Goal: Navigation & Orientation: Find specific page/section

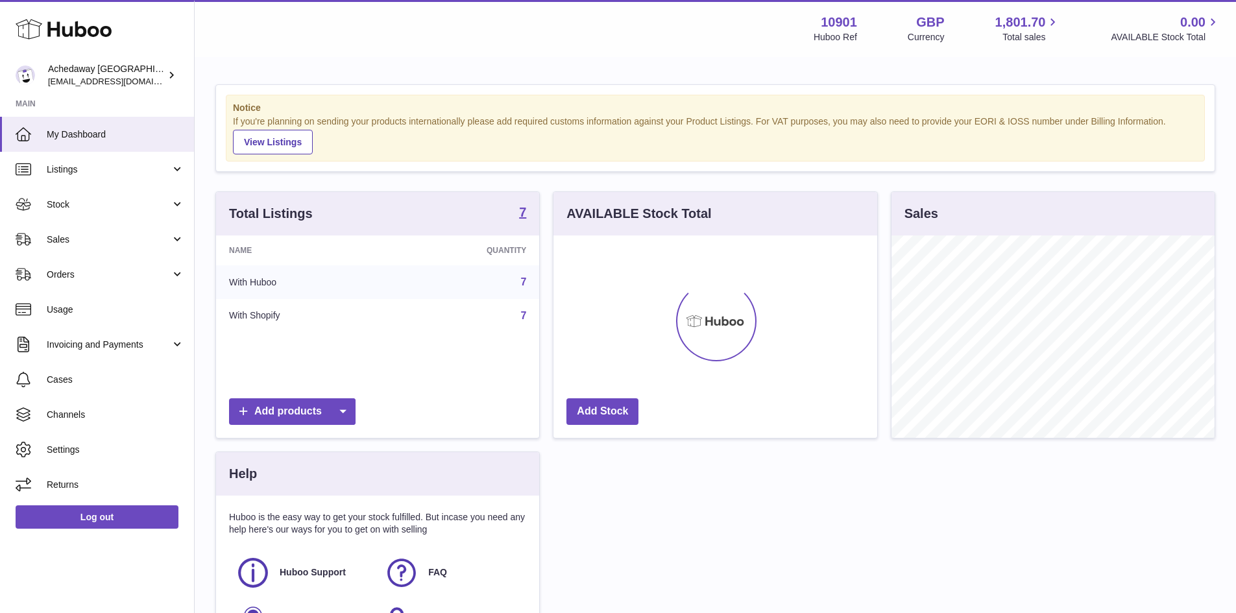
scroll to position [202, 324]
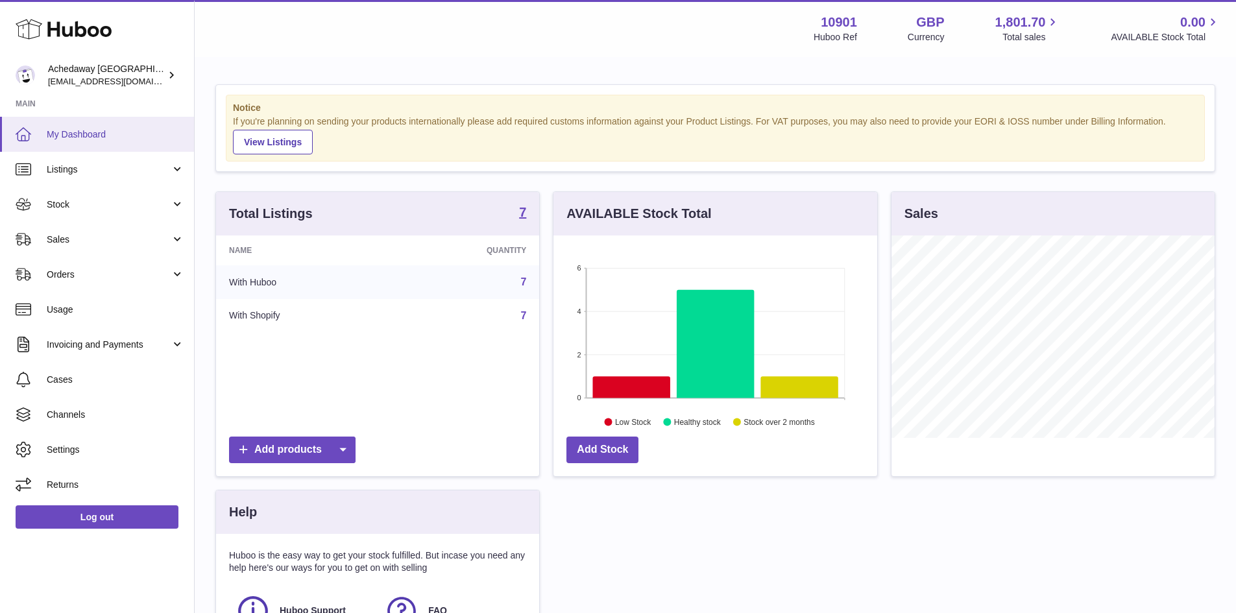
click at [128, 145] on link "My Dashboard" at bounding box center [97, 134] width 194 height 35
click at [101, 227] on link "Sales" at bounding box center [97, 239] width 194 height 35
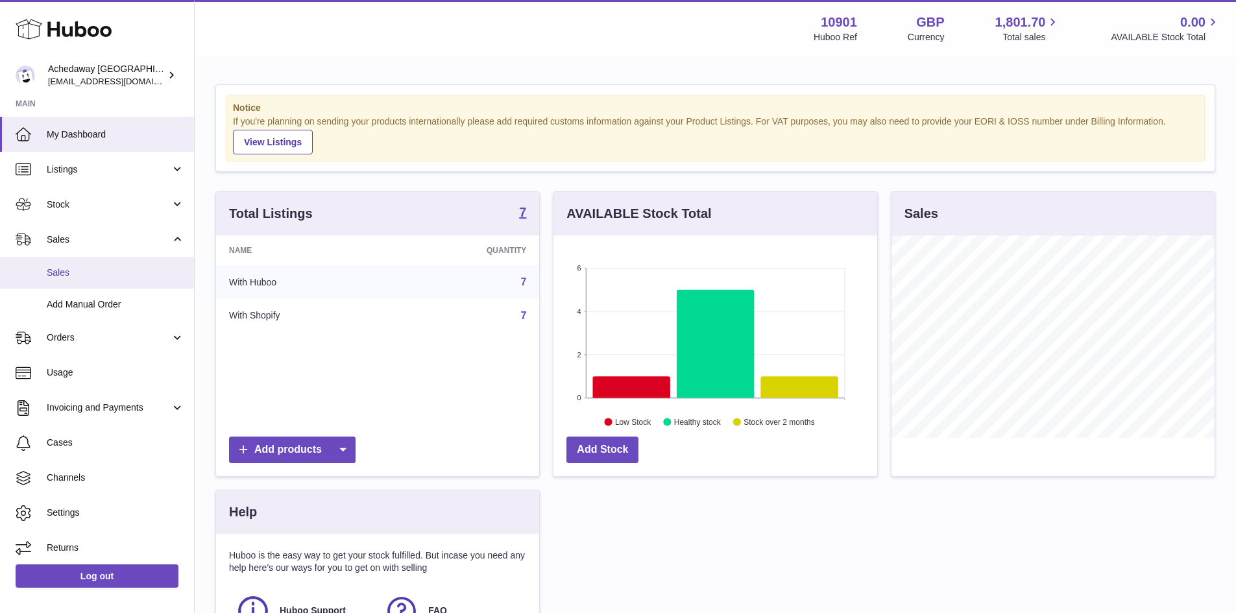
click at [107, 279] on link "Sales" at bounding box center [97, 273] width 194 height 32
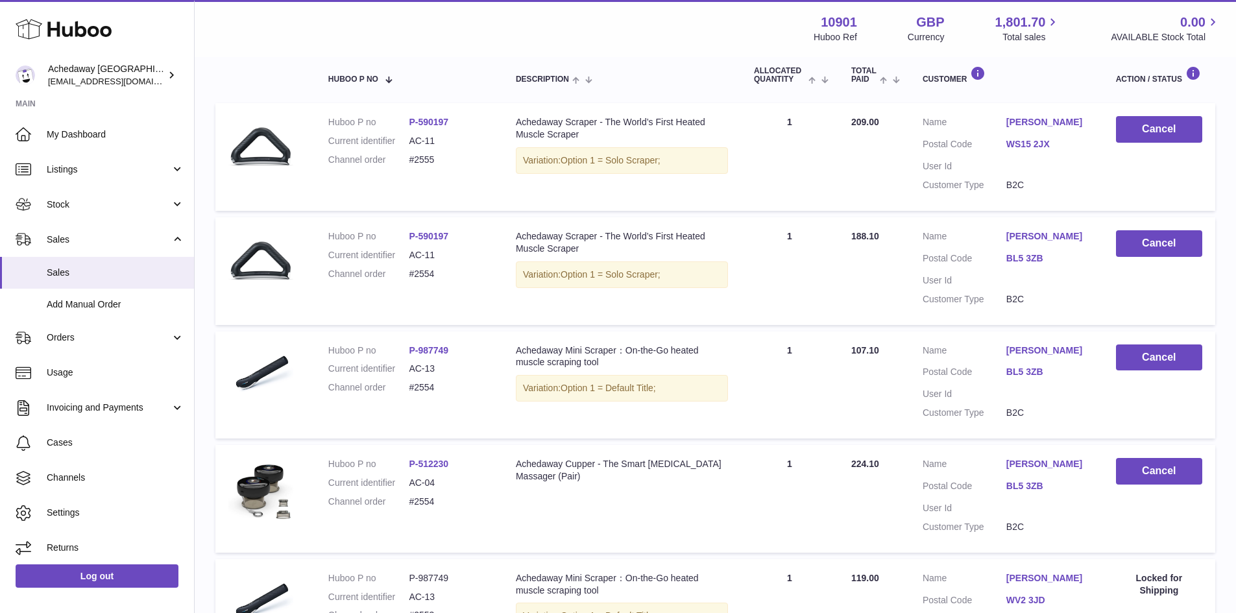
scroll to position [129, 0]
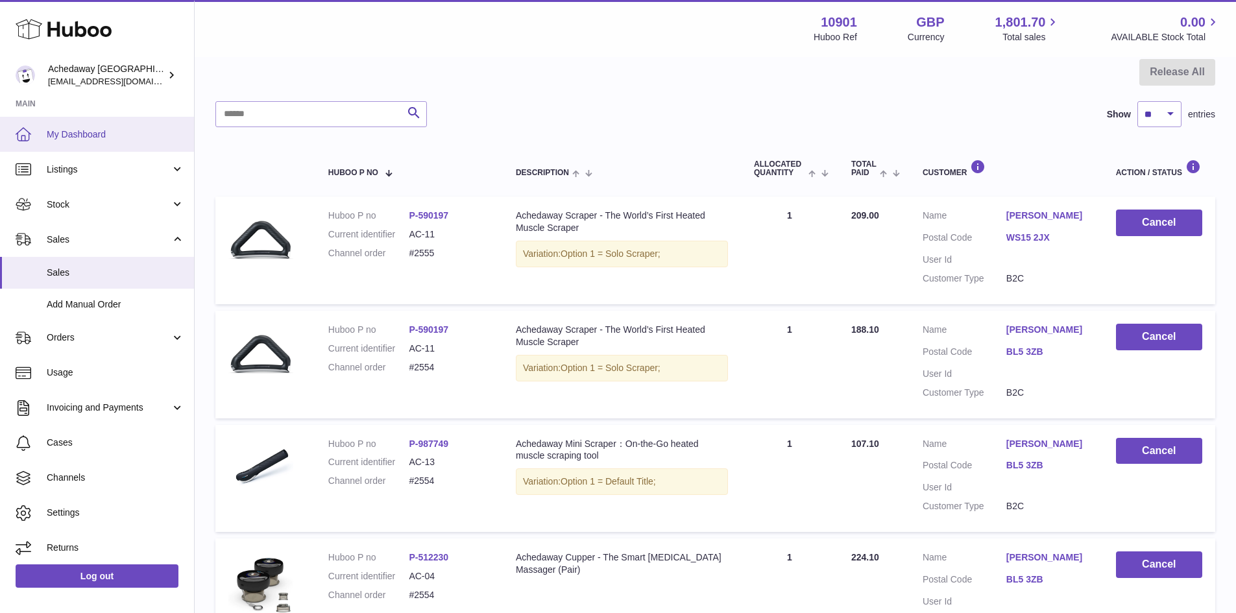
click at [149, 141] on link "My Dashboard" at bounding box center [97, 134] width 194 height 35
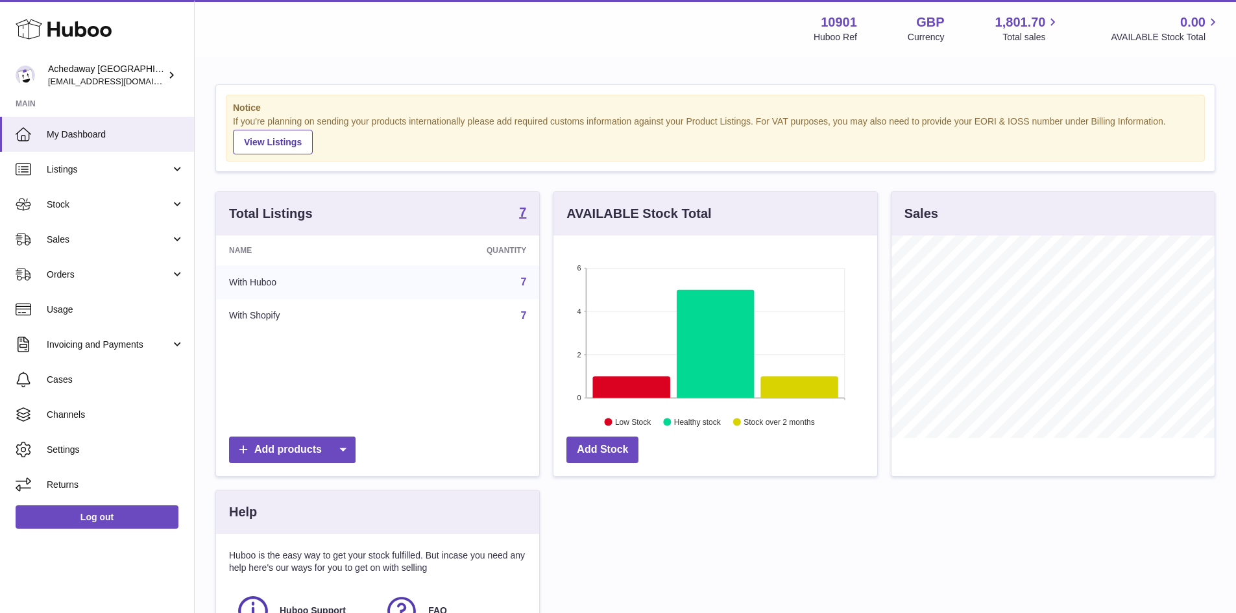
scroll to position [202, 324]
click at [98, 138] on span "My Dashboard" at bounding box center [116, 134] width 138 height 12
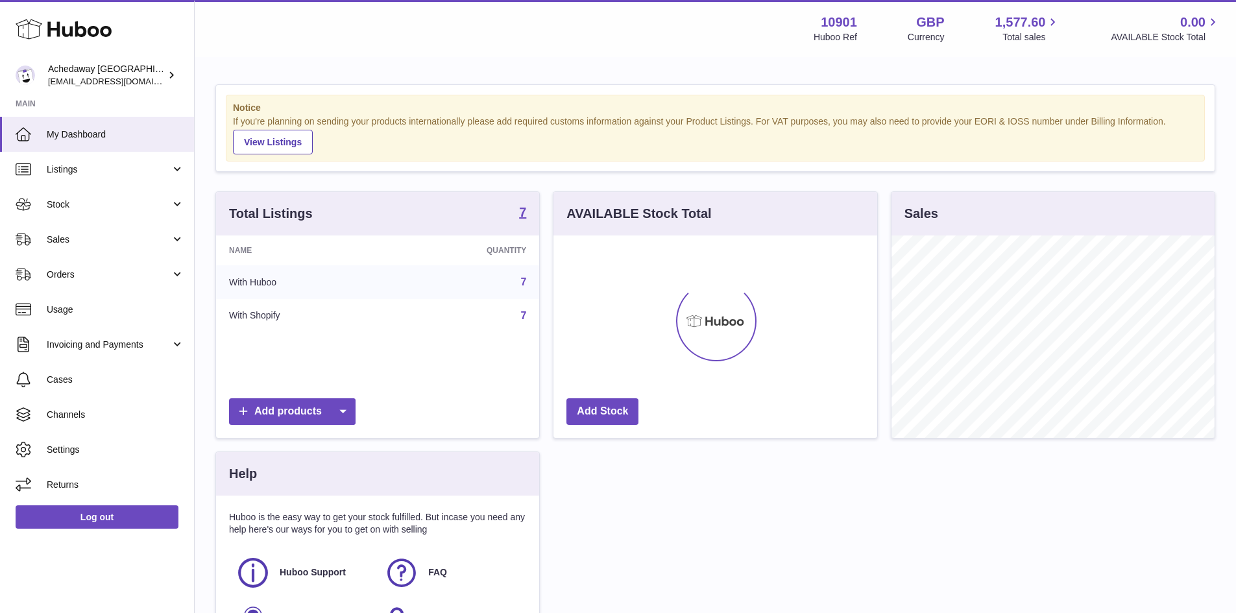
scroll to position [202, 324]
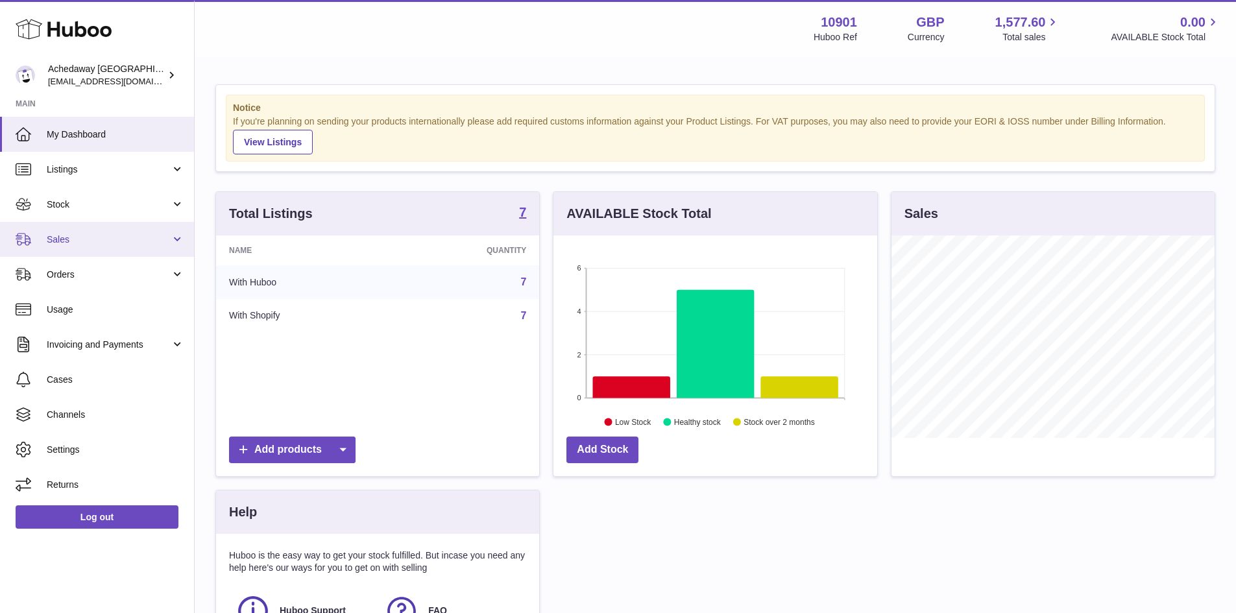
click at [119, 241] on span "Sales" at bounding box center [109, 240] width 124 height 12
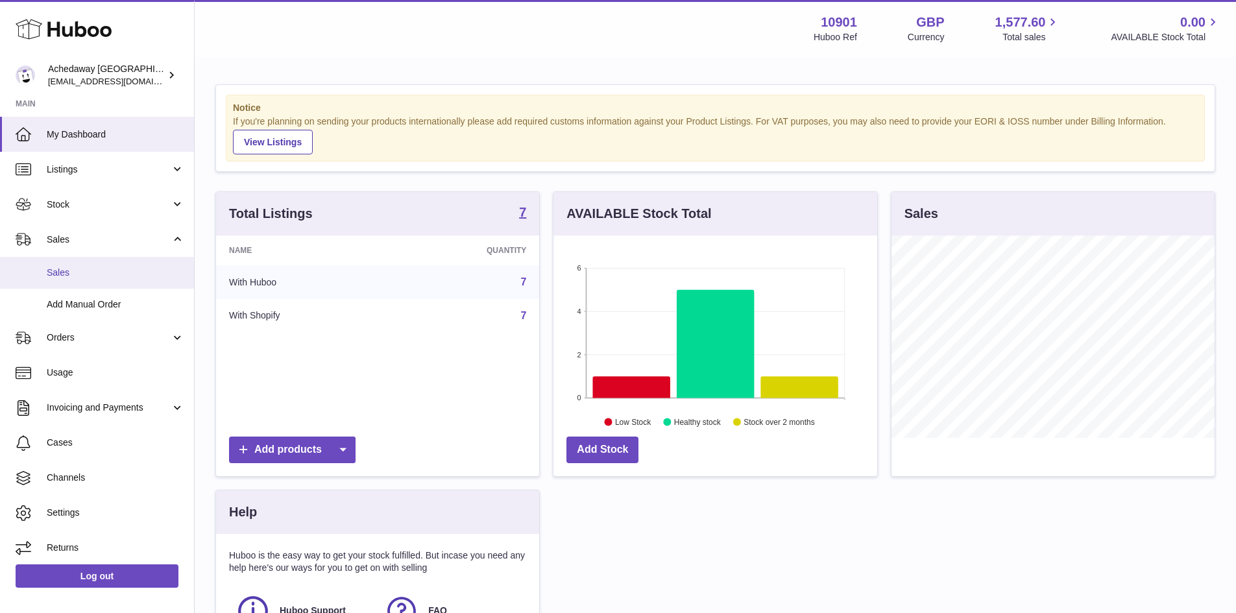
click at [136, 267] on span "Sales" at bounding box center [116, 273] width 138 height 12
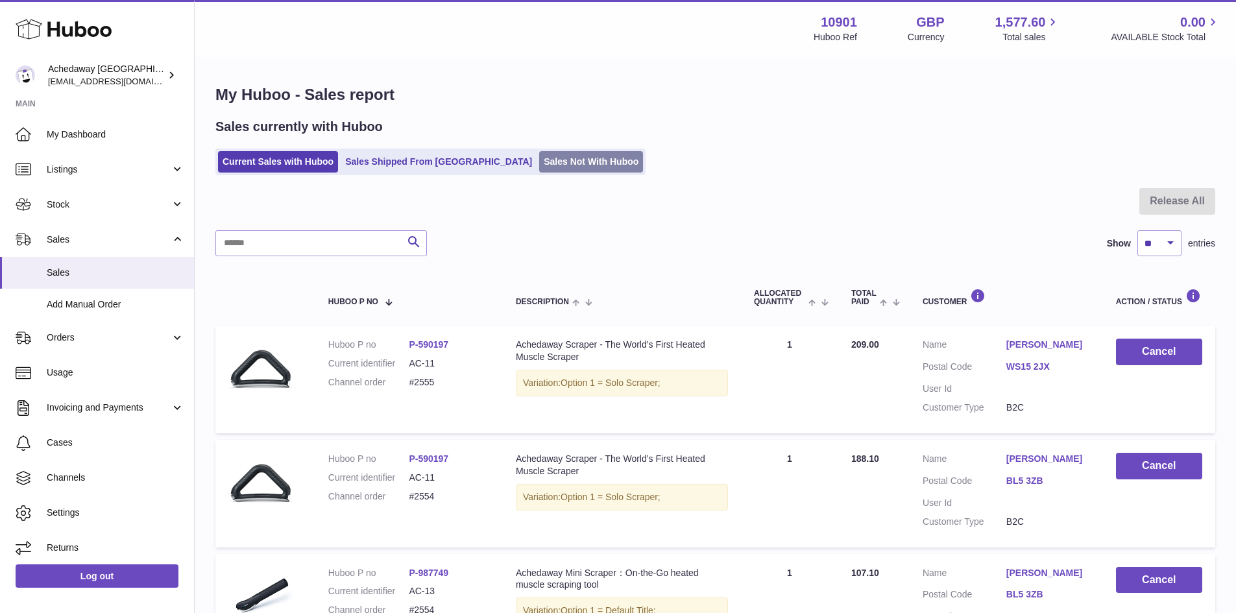
click at [539, 155] on link "Sales Not With Huboo" at bounding box center [591, 161] width 104 height 21
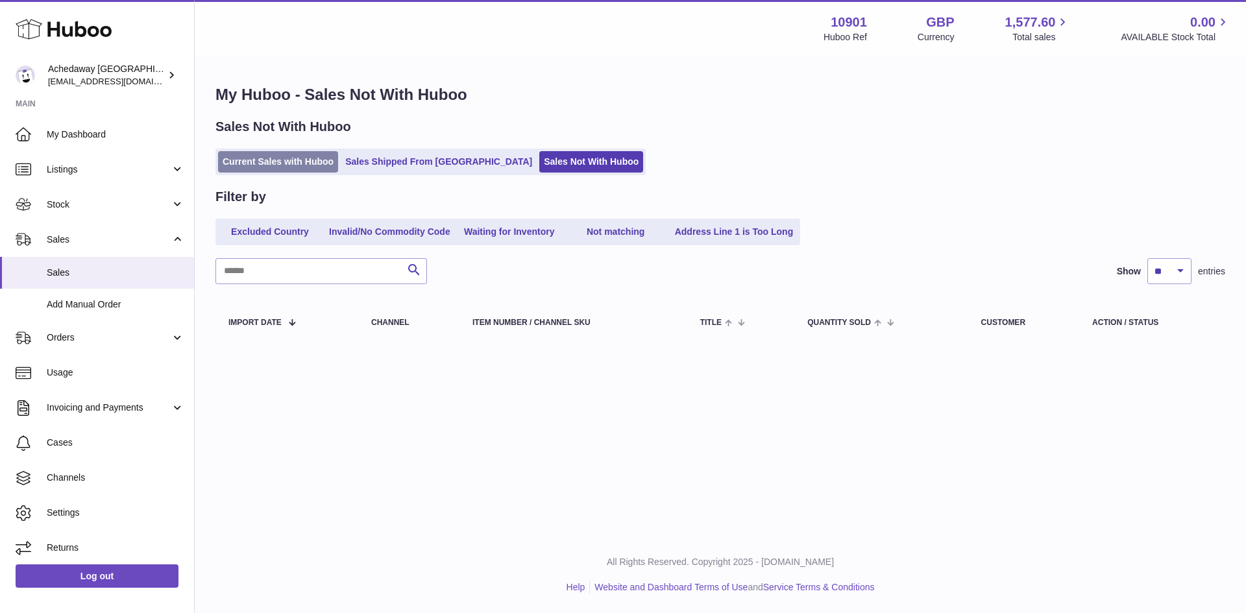
click at [288, 172] on link "Current Sales with Huboo" at bounding box center [278, 161] width 120 height 21
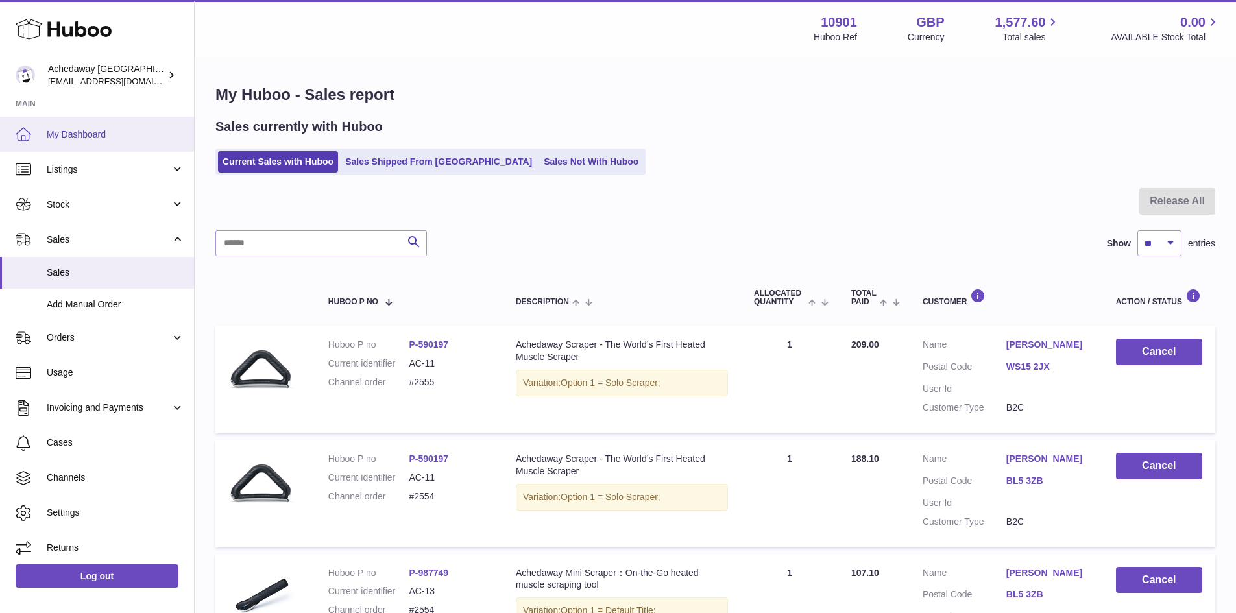
click at [109, 126] on link "My Dashboard" at bounding box center [97, 134] width 194 height 35
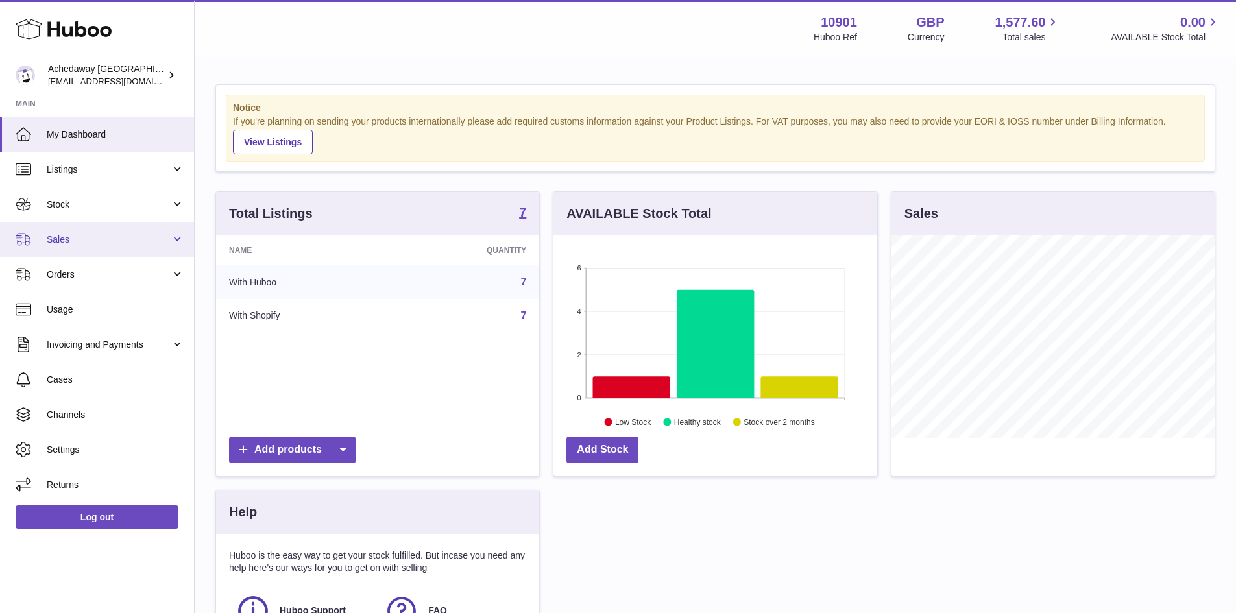
scroll to position [202, 324]
click at [81, 136] on span "My Dashboard" at bounding box center [116, 134] width 138 height 12
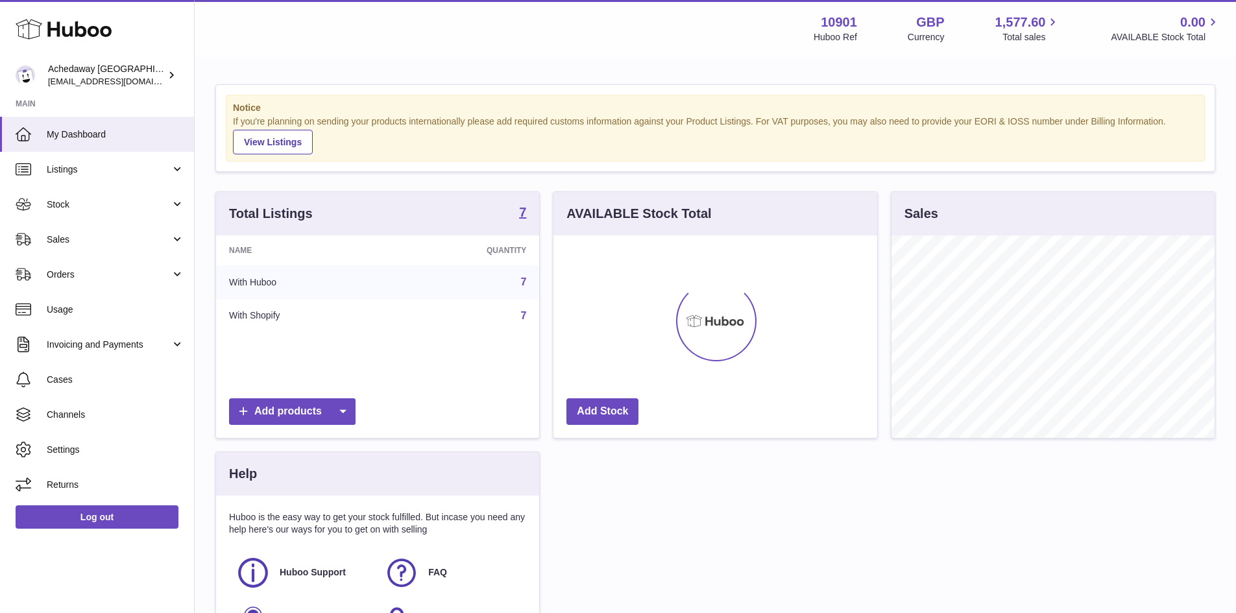
scroll to position [202, 324]
